Goal: Task Accomplishment & Management: Manage account settings

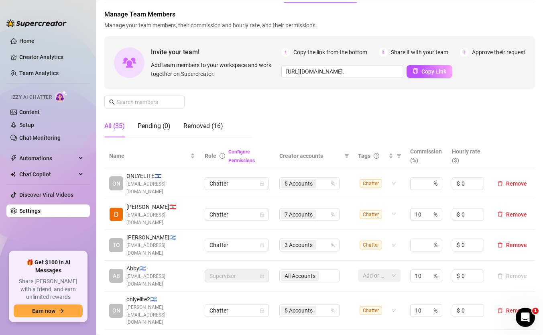
scroll to position [52, 0]
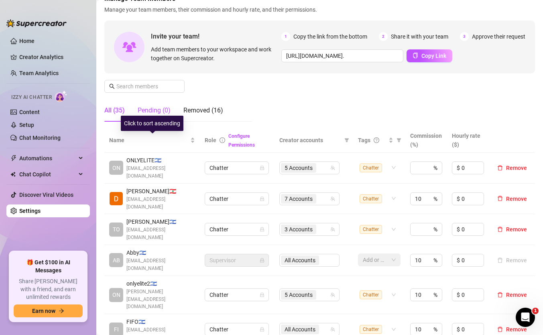
click at [145, 107] on div "Pending (0)" at bounding box center [154, 111] width 33 height 10
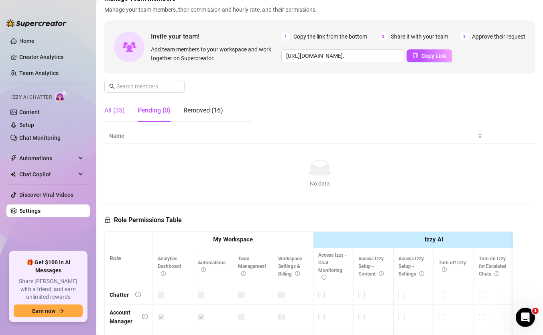
click at [113, 109] on div "All (35)" at bounding box center [114, 111] width 20 height 10
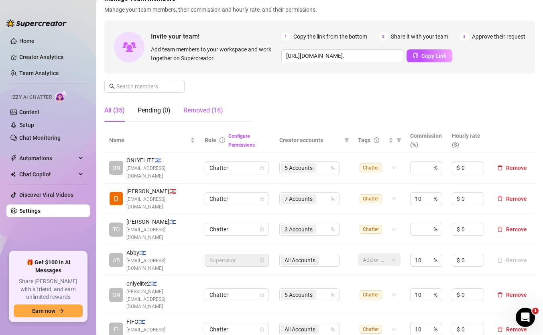
click at [201, 110] on div "Removed (16)" at bounding box center [203, 111] width 40 height 10
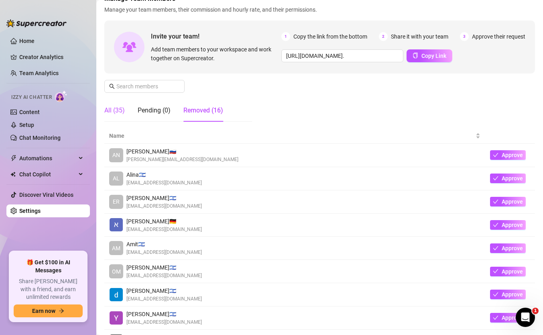
click at [114, 114] on div "All (35)" at bounding box center [114, 111] width 20 height 10
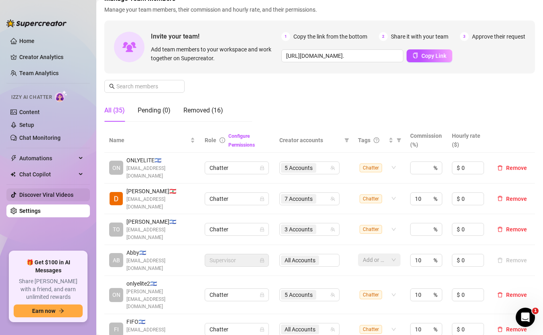
click at [33, 192] on link "Discover Viral Videos" at bounding box center [46, 194] width 54 height 6
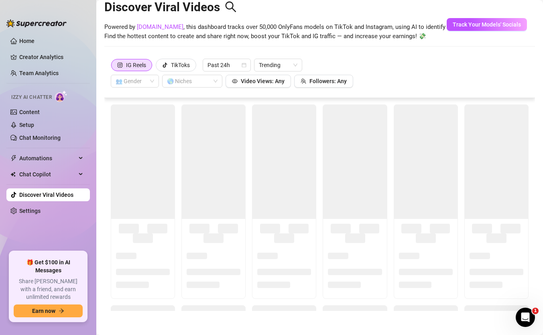
scroll to position [18, 0]
click at [33, 207] on link "Settings" at bounding box center [29, 210] width 21 height 6
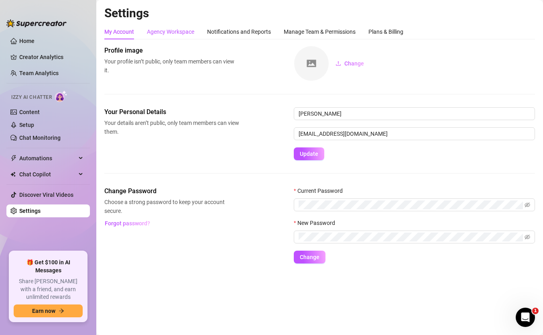
click at [166, 30] on div "Agency Workspace" at bounding box center [170, 31] width 47 height 9
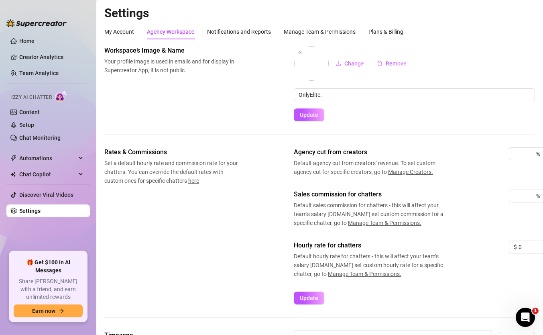
click at [237, 22] on div "Settings My Account Agency Workspace Notifications and Reports Manage Team & Pe…" at bounding box center [319, 314] width 430 height 616
click at [238, 38] on div "Notifications and Reports" at bounding box center [239, 31] width 64 height 15
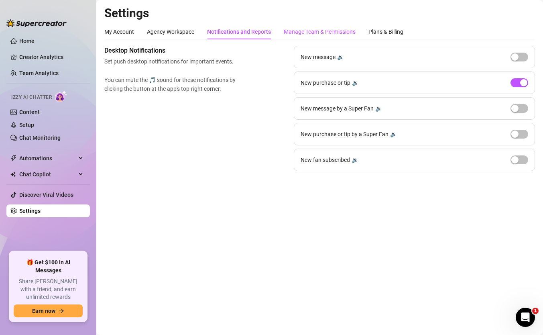
click at [292, 31] on div "Manage Team & Permissions" at bounding box center [320, 31] width 72 height 9
